Goal: Task Accomplishment & Management: Complete application form

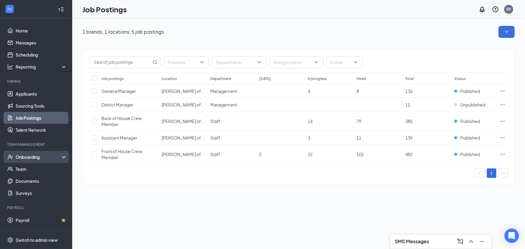
click at [35, 156] on div "Onboarding" at bounding box center [39, 157] width 46 height 6
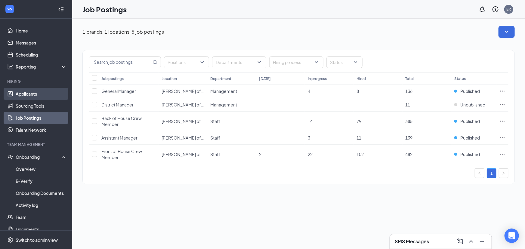
click at [28, 96] on link "Applicants" at bounding box center [41, 94] width 51 height 12
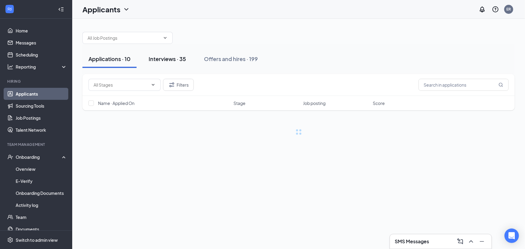
click at [166, 58] on div "Interviews · 35" at bounding box center [167, 59] width 37 height 8
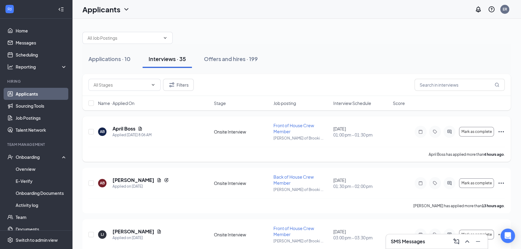
click at [501, 131] on icon "Ellipses" at bounding box center [501, 131] width 5 height 1
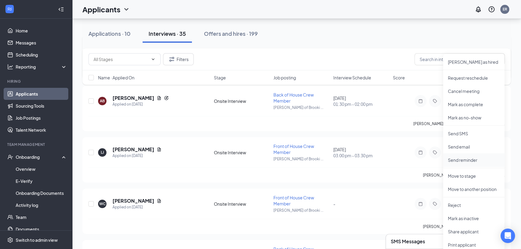
scroll to position [137, 0]
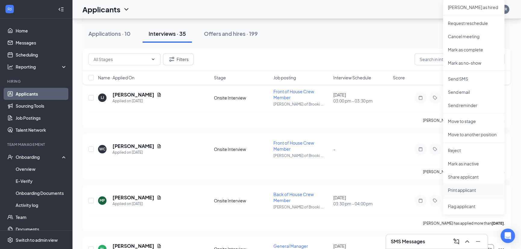
click at [475, 193] on p "Print applicant" at bounding box center [474, 190] width 52 height 6
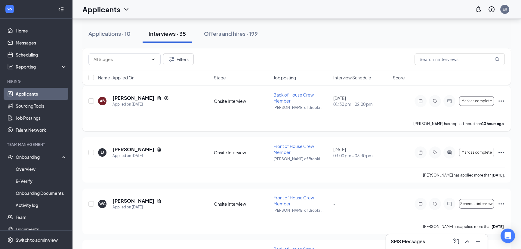
scroll to position [0, 0]
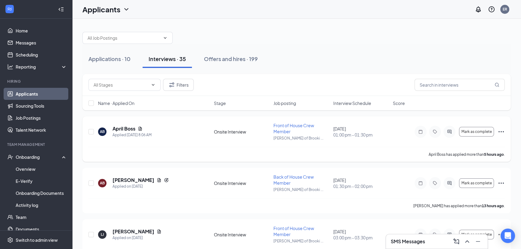
click at [502, 134] on icon "Ellipses" at bounding box center [501, 131] width 7 height 7
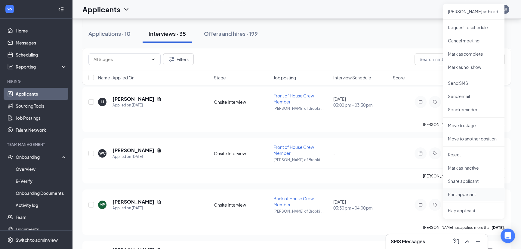
scroll to position [164, 0]
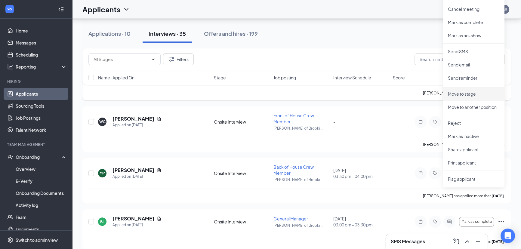
click at [466, 95] on p "Move to stage" at bounding box center [474, 94] width 52 height 6
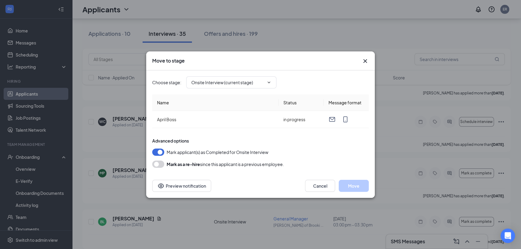
type input "Hiring Complete (final stage)"
click at [263, 80] on input "Hiring Complete (final stage)" at bounding box center [227, 82] width 73 height 7
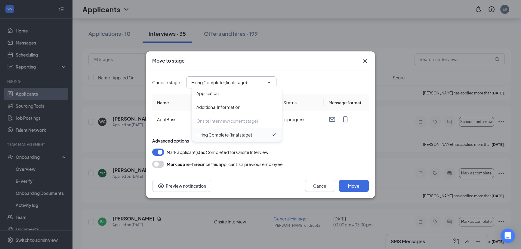
click at [239, 136] on div "Hiring Complete (final stage)" at bounding box center [225, 135] width 56 height 7
click at [353, 184] on button "Move" at bounding box center [354, 186] width 30 height 12
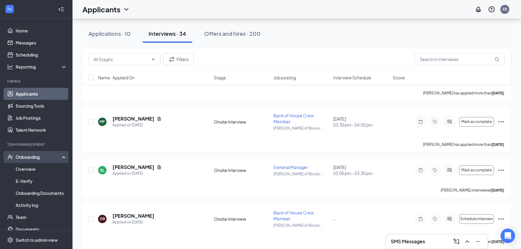
click at [24, 156] on div "Onboarding" at bounding box center [39, 157] width 46 height 6
click at [26, 156] on div "Onboarding" at bounding box center [39, 157] width 46 height 6
click at [29, 167] on link "Overview" at bounding box center [41, 169] width 51 height 12
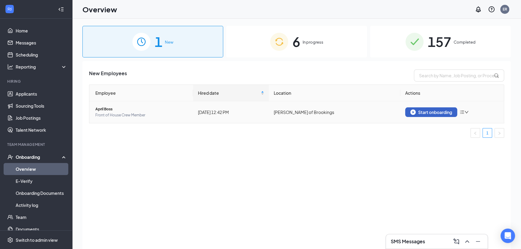
click at [440, 113] on div "Start onboarding" at bounding box center [431, 112] width 42 height 5
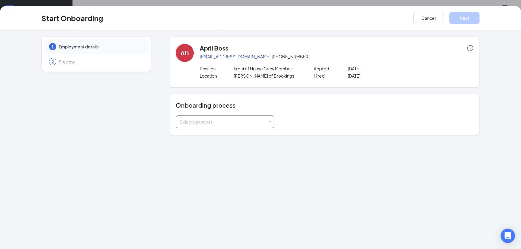
click at [213, 122] on div "Select a process" at bounding box center [224, 122] width 88 height 6
click at [214, 137] on li "[PERSON_NAME] - Team Member" at bounding box center [224, 134] width 99 height 11
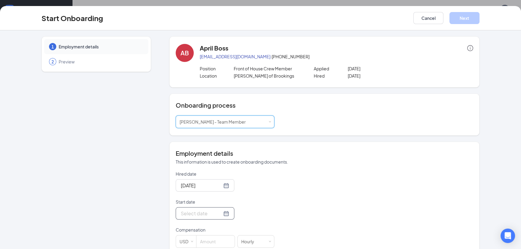
click at [204, 215] on input "Start date" at bounding box center [201, 214] width 41 height 8
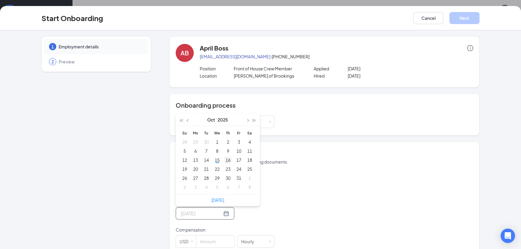
type input "[DATE]"
click at [224, 157] on div "16" at bounding box center [227, 159] width 7 height 7
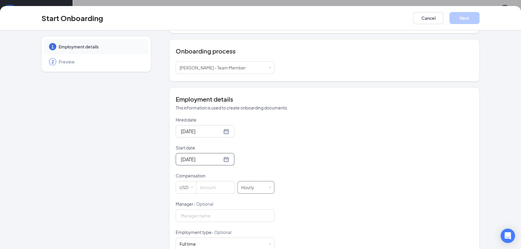
scroll to position [54, 0]
click at [209, 189] on input at bounding box center [216, 187] width 38 height 12
click at [400, 103] on div "Employment details This information is used to create onboarding documents." at bounding box center [325, 103] width 298 height 16
click at [205, 189] on input "16" at bounding box center [216, 187] width 38 height 12
type input "16"
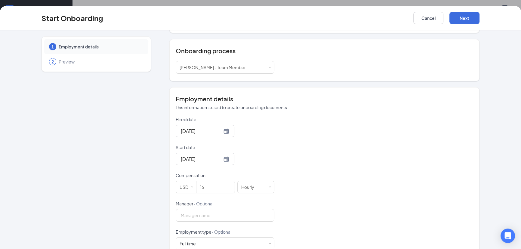
click at [441, 202] on div "Hired date [DATE] Start date [DATE] [DATE] Su Mo Tu We Th Fr Sa 28 29 30 1 2 3 …" at bounding box center [325, 214] width 298 height 197
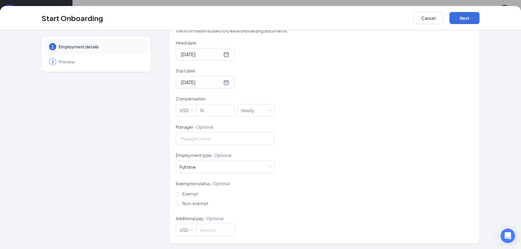
scroll to position [132, 0]
click at [243, 166] on div "Full time Works 30+ hours per week and is reasonably expected to work" at bounding box center [225, 166] width 91 height 12
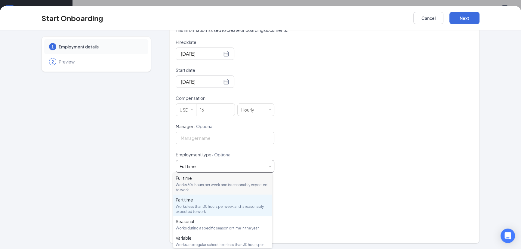
click at [243, 214] on div "Works less than 30 hours per week and is reasonably expected to work" at bounding box center [223, 209] width 94 height 10
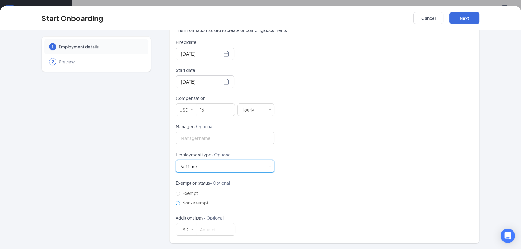
click at [183, 204] on span "Non-exempt" at bounding box center [195, 202] width 31 height 5
click at [180, 204] on input "Non-exempt" at bounding box center [178, 203] width 4 height 4
radio input "true"
click at [461, 16] on button "Next" at bounding box center [465, 18] width 30 height 12
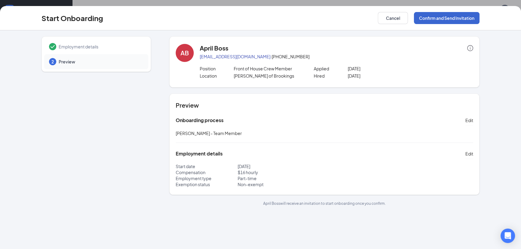
scroll to position [0, 0]
click at [447, 17] on button "Confirm and Send Invitation" at bounding box center [447, 18] width 66 height 12
